Goal: Task Accomplishment & Management: Use online tool/utility

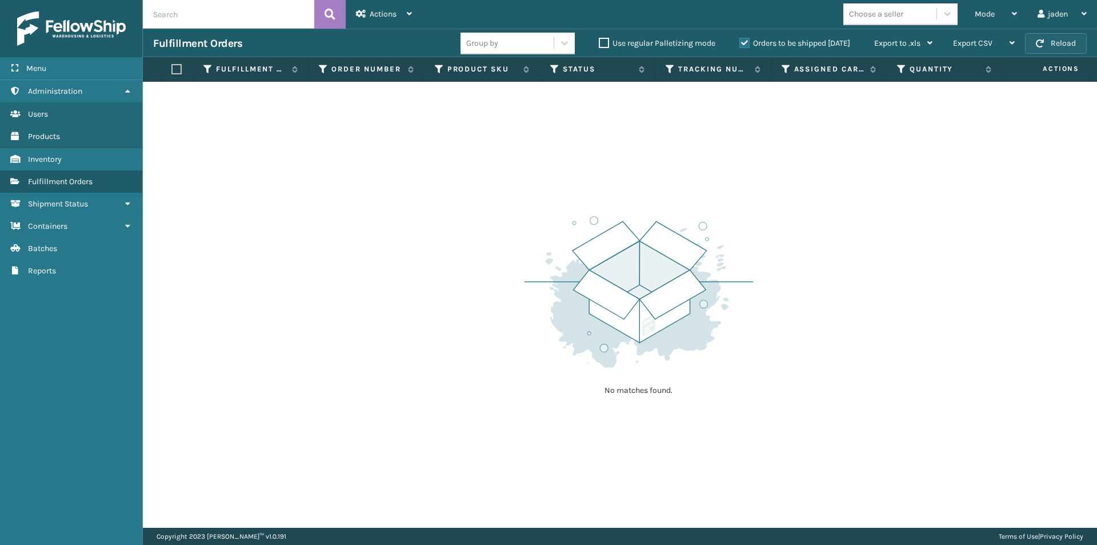
click at [1057, 45] on button "Reload" at bounding box center [1056, 43] width 62 height 21
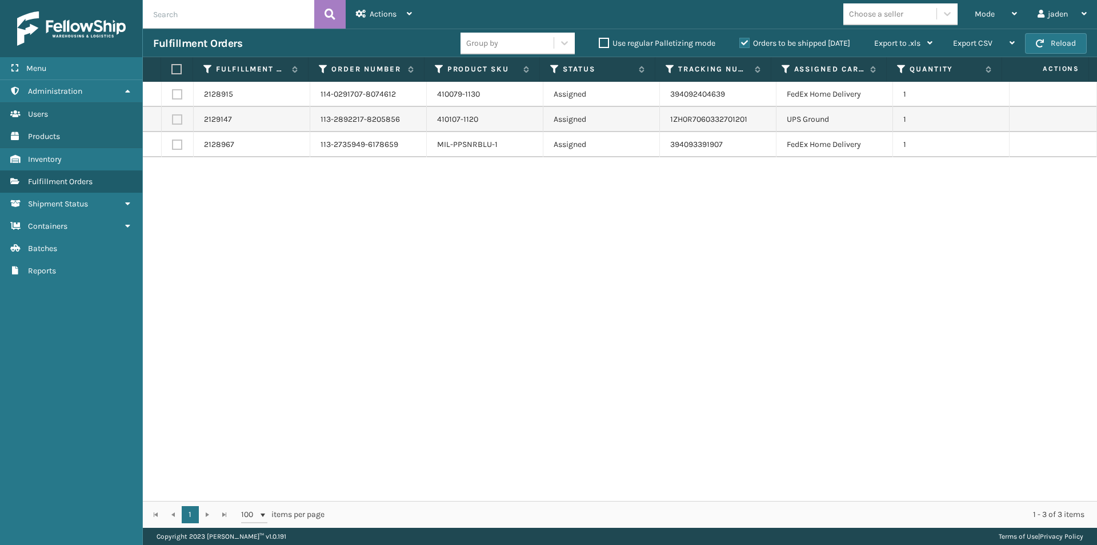
drag, startPoint x: 738, startPoint y: 193, endPoint x: 485, endPoint y: 221, distance: 255.3
click at [475, 231] on div "2128915 114-0291707-8074612 410079-1130 Assigned 394092404639 FedEx Home Delive…" at bounding box center [620, 291] width 954 height 419
click at [1002, 11] on div "Mode" at bounding box center [996, 14] width 42 height 29
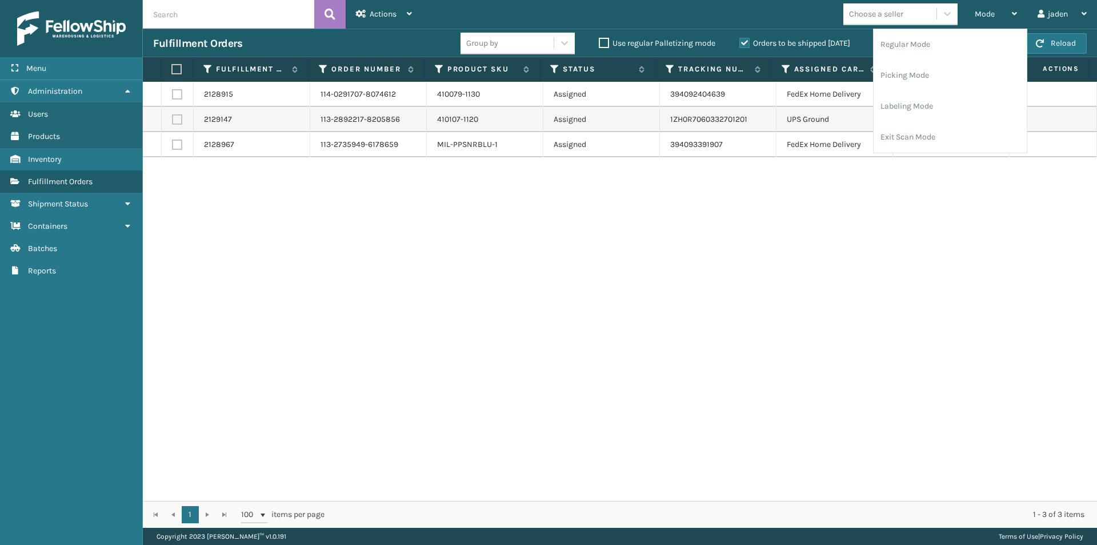
click at [739, 40] on label "Orders to be shipped [DATE]" at bounding box center [794, 43] width 111 height 10
click at [739, 40] on input "Orders to be shipped [DATE]" at bounding box center [739, 40] width 1 height 7
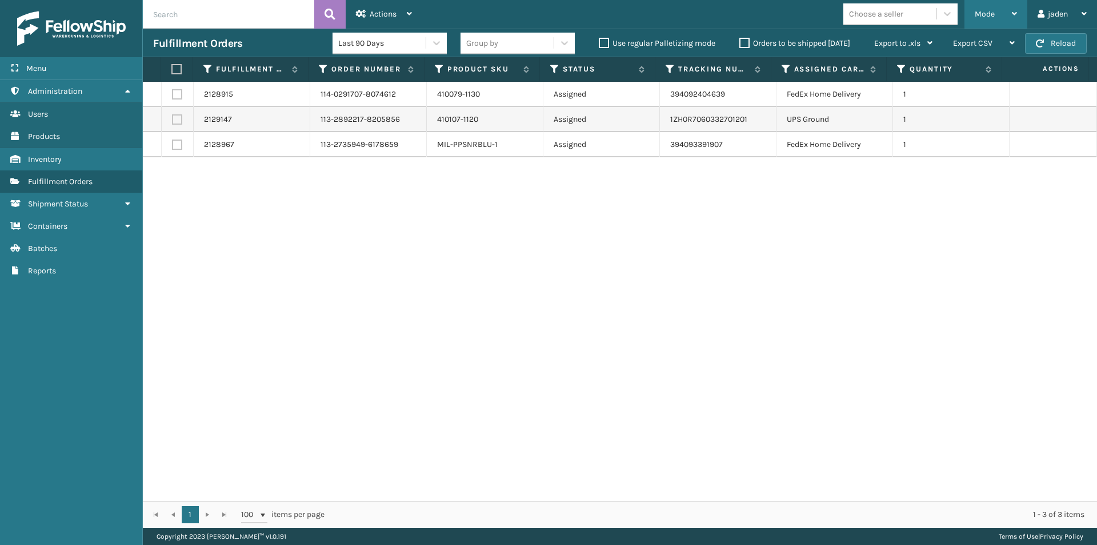
click at [1009, 11] on div "Mode" at bounding box center [996, 14] width 42 height 29
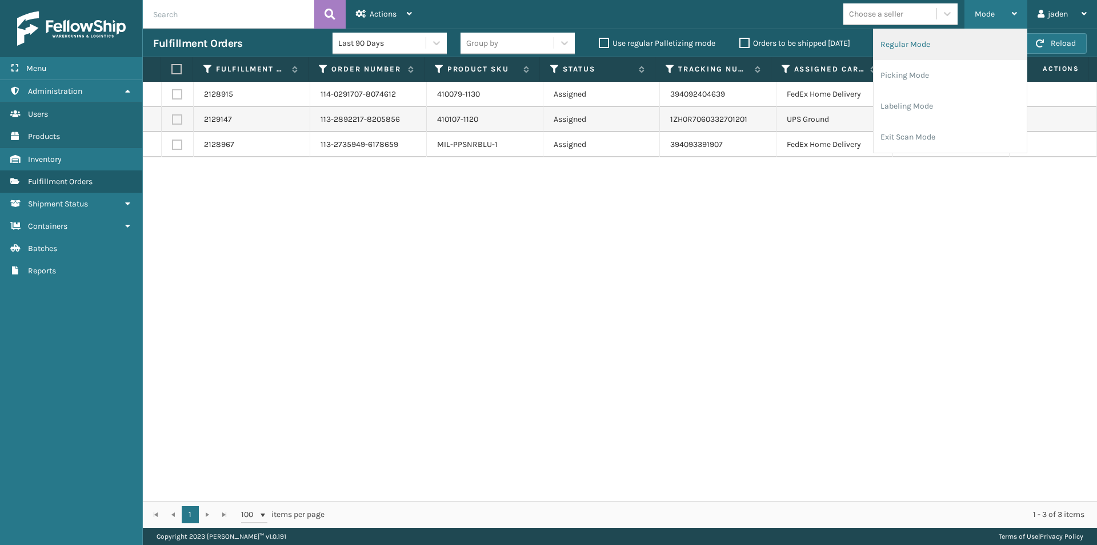
click at [898, 54] on li "Regular Mode" at bounding box center [950, 44] width 153 height 31
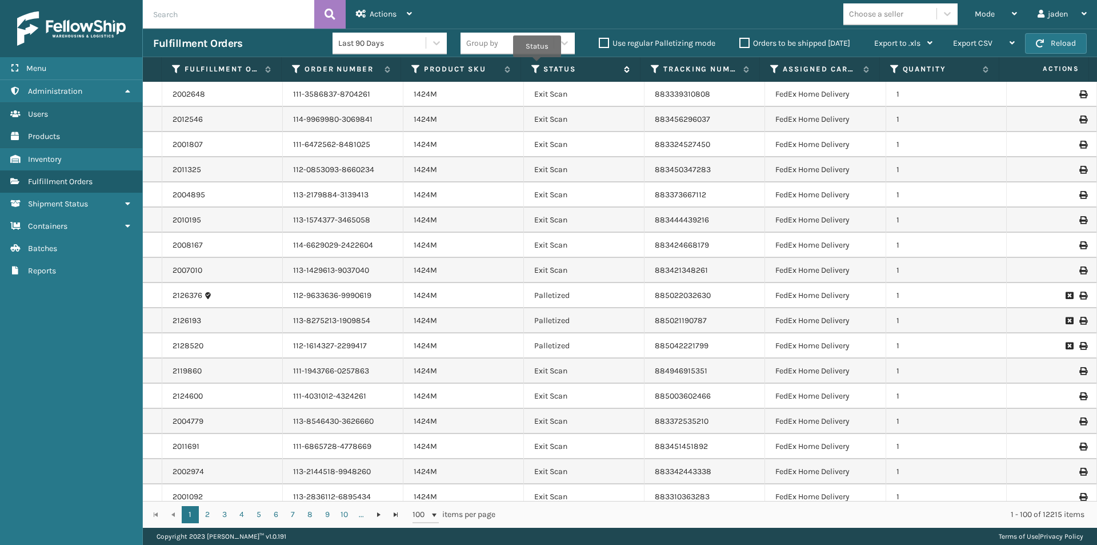
click at [537, 65] on icon at bounding box center [535, 69] width 9 height 10
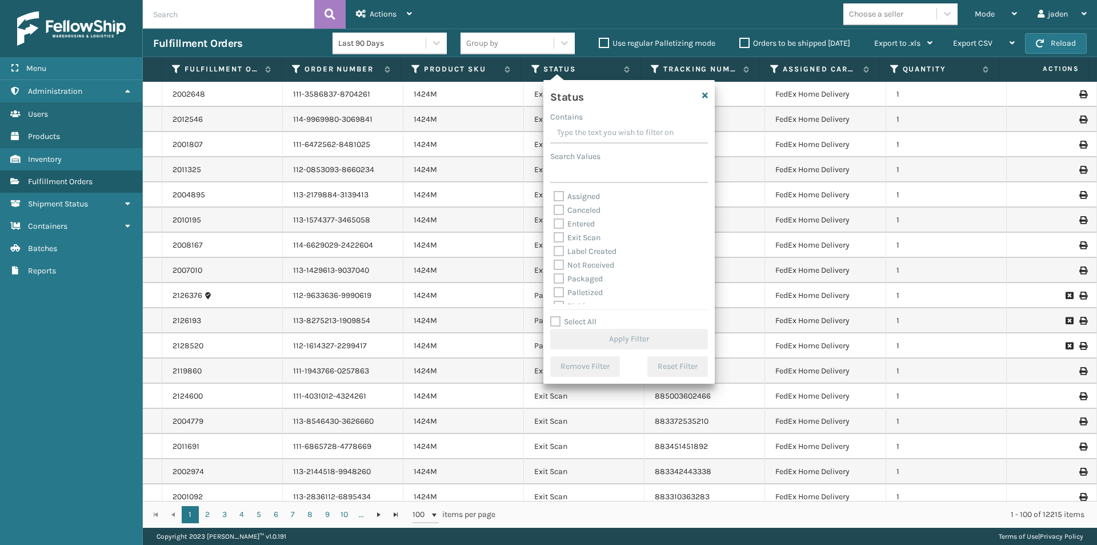
drag, startPoint x: 648, startPoint y: 129, endPoint x: 590, endPoint y: 156, distance: 63.9
click at [594, 133] on input "Contains" at bounding box center [629, 133] width 158 height 21
click at [557, 251] on label "Picking" at bounding box center [574, 249] width 41 height 10
click at [554, 250] on input "Picking" at bounding box center [554, 245] width 1 height 7
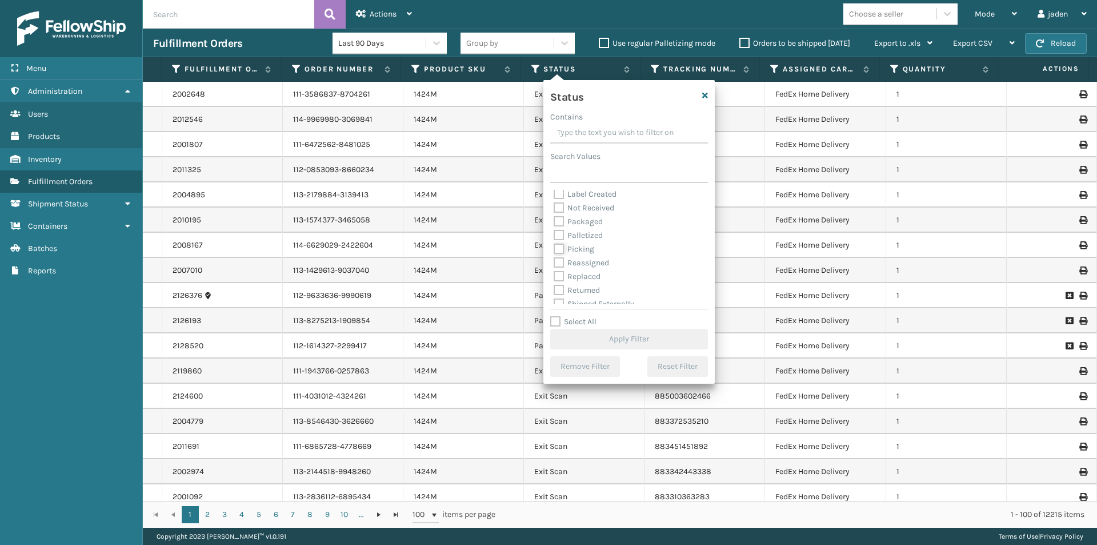
checkbox input "true"
click at [591, 337] on button "Apply Filter" at bounding box center [629, 339] width 158 height 21
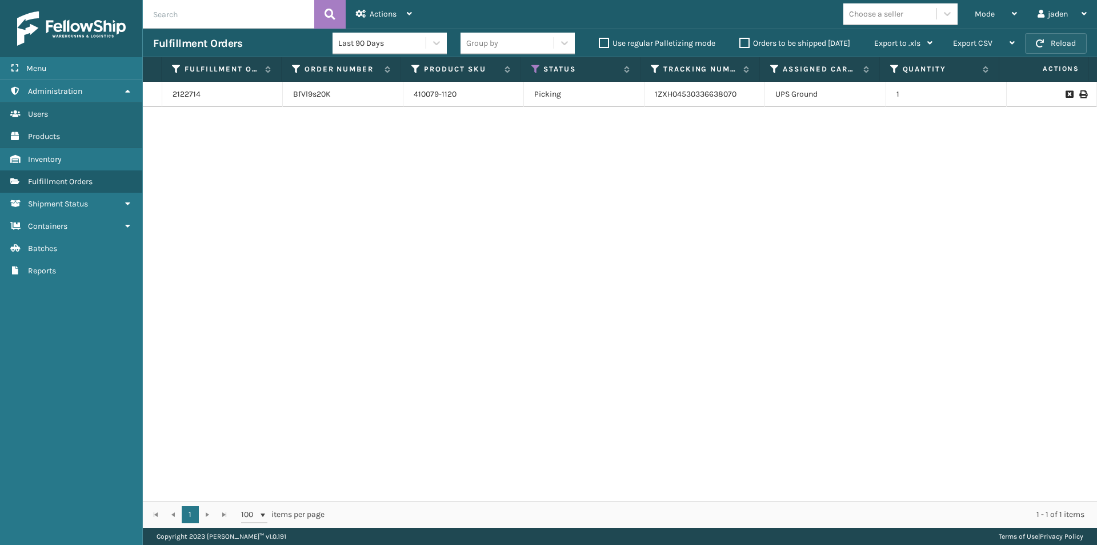
click at [1065, 46] on button "Reload" at bounding box center [1056, 43] width 62 height 21
drag, startPoint x: 809, startPoint y: 181, endPoint x: 506, endPoint y: 141, distance: 305.5
click at [467, 179] on div "2122714 BfVl9s20K 410079-1120 Picking 1ZXH04530336638070 UPS Ground 1" at bounding box center [620, 291] width 954 height 419
click at [986, 17] on span "Mode" at bounding box center [985, 14] width 20 height 10
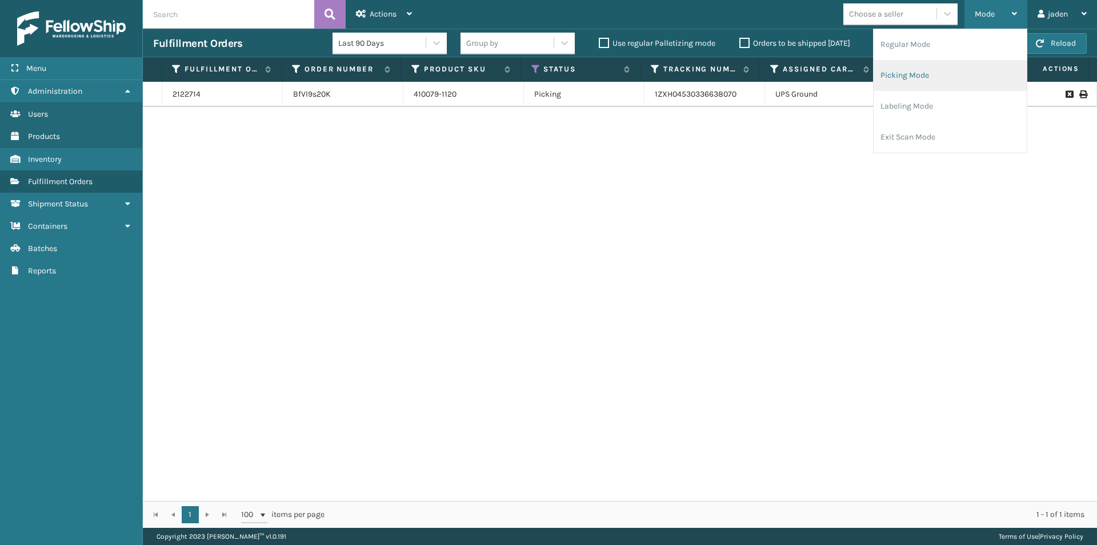
click at [939, 74] on li "Picking Mode" at bounding box center [950, 75] width 153 height 31
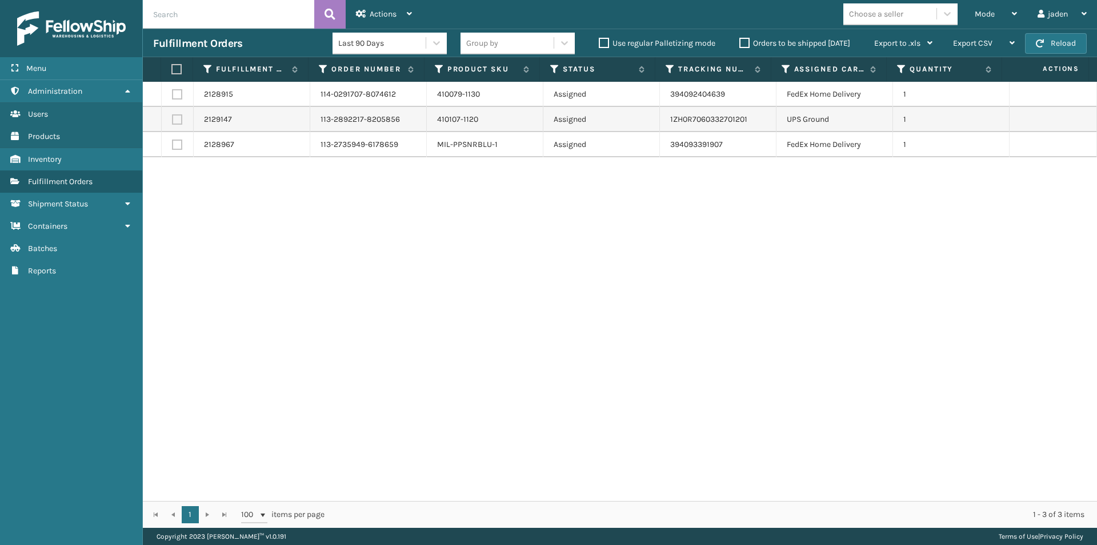
drag, startPoint x: 776, startPoint y: 245, endPoint x: 767, endPoint y: 246, distance: 8.7
drag, startPoint x: 767, startPoint y: 246, endPoint x: 559, endPoint y: 263, distance: 208.2
click at [559, 263] on div "2128915 114-0291707-8074612 410079-1130 Assigned 394092404639 FedEx Home Delive…" at bounding box center [620, 291] width 954 height 419
click at [1056, 40] on button "Reload" at bounding box center [1056, 43] width 62 height 21
